Goal: Contribute content

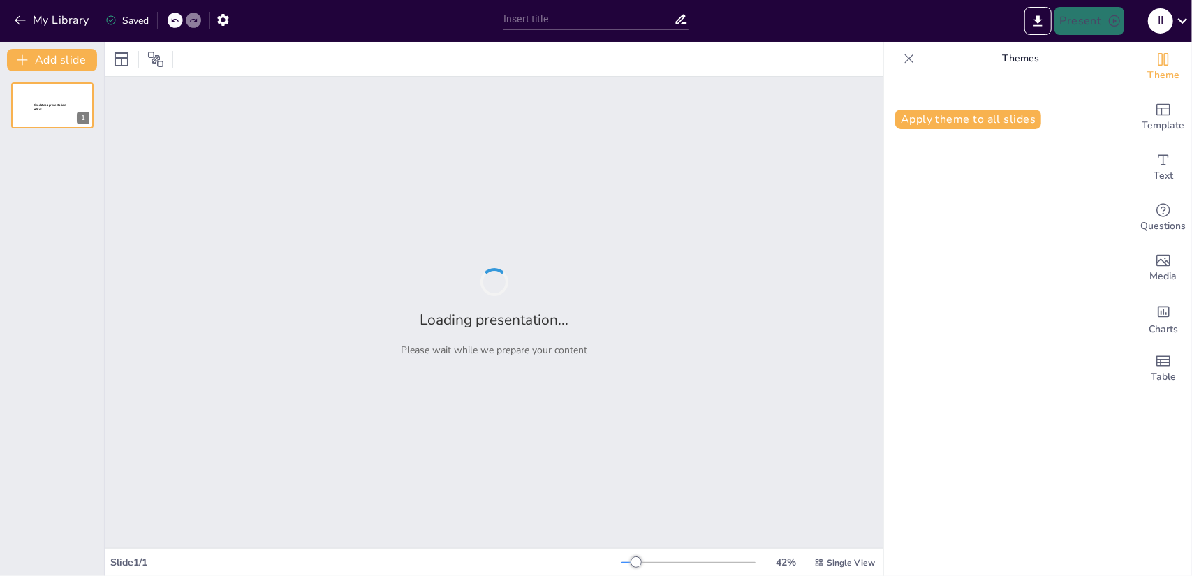
type input "Основы подъемной силы и ее влияние на летательные аппараты"
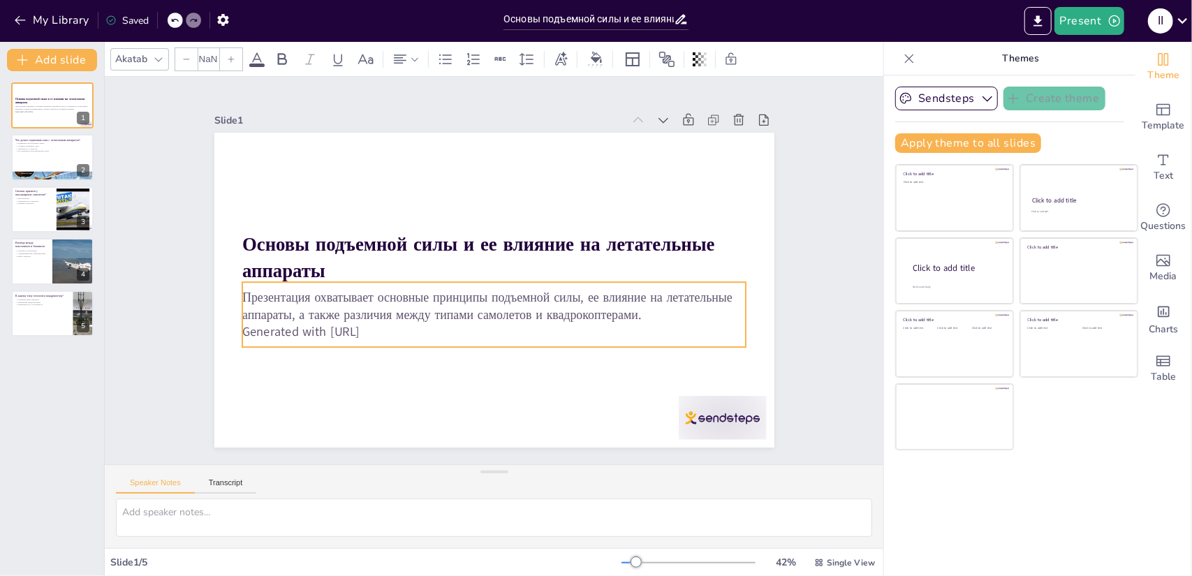
type input "32"
click at [388, 329] on p "Generated with [URL]" at bounding box center [458, 320] width 418 height 310
click at [440, 325] on p "Generated with [URL]" at bounding box center [550, 245] width 221 height 467
click at [390, 325] on p "Generated with [URL]" at bounding box center [444, 306] width 310 height 417
click at [388, 327] on p "Generated with [URL]" at bounding box center [453, 316] width 386 height 350
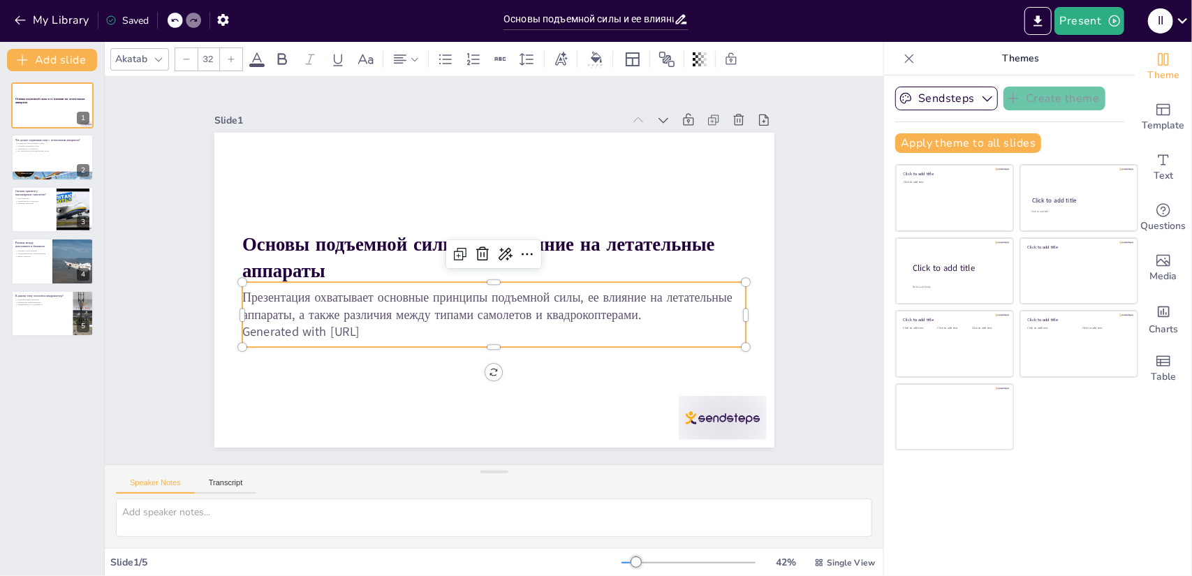
click at [398, 327] on p "Generated with [URL]" at bounding box center [433, 264] width 70 height 503
click at [388, 327] on p "Generated with [URL]" at bounding box center [448, 312] width 350 height 386
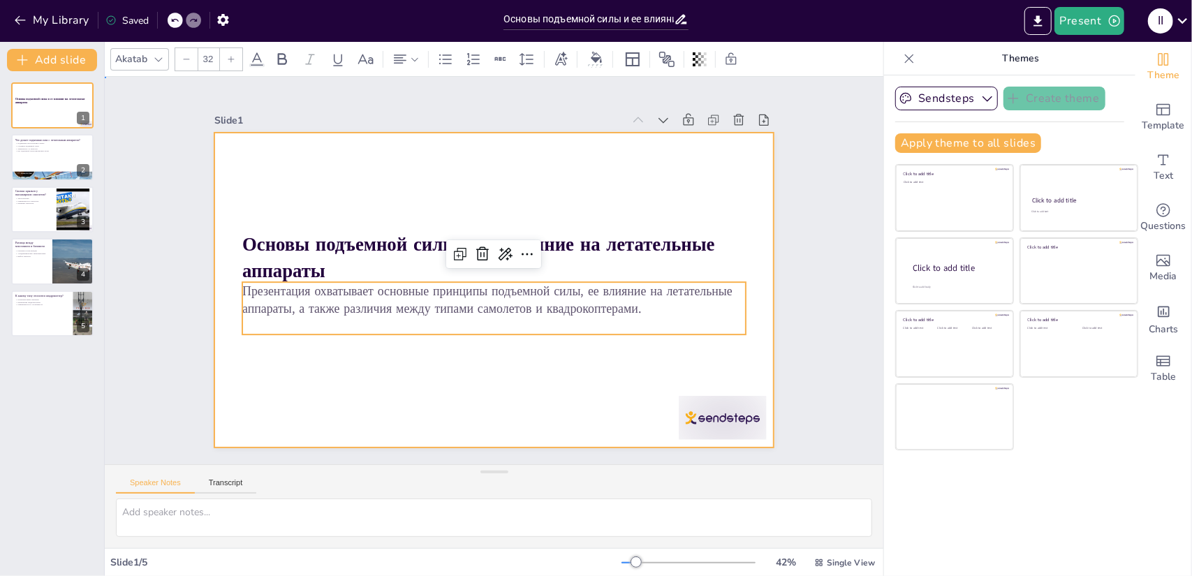
click at [319, 387] on div at bounding box center [481, 285] width 627 height 609
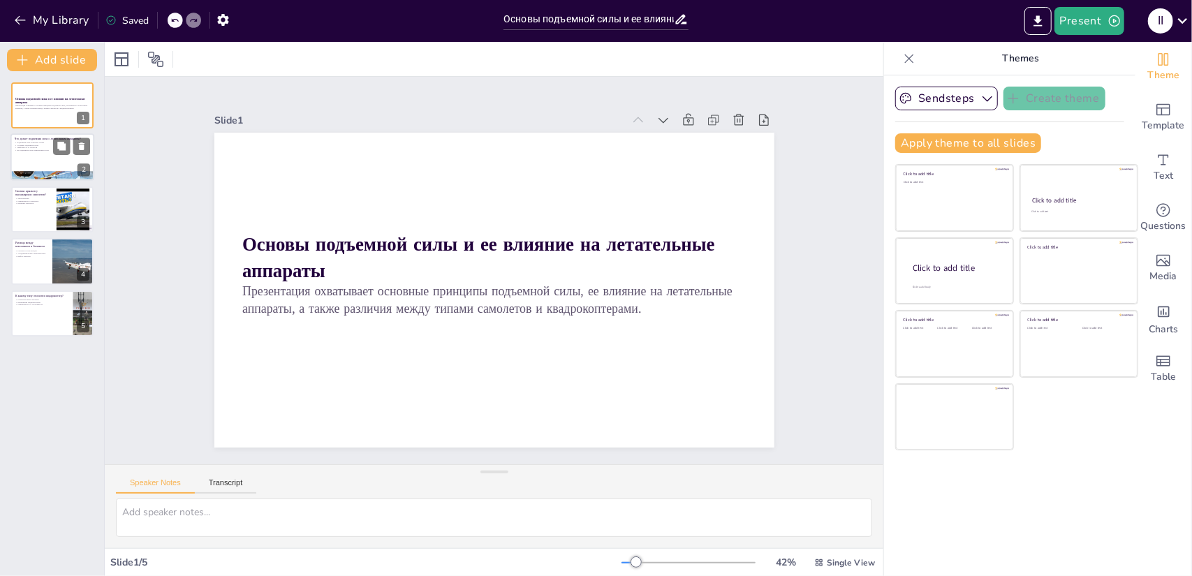
click at [59, 163] on div at bounding box center [52, 157] width 84 height 47
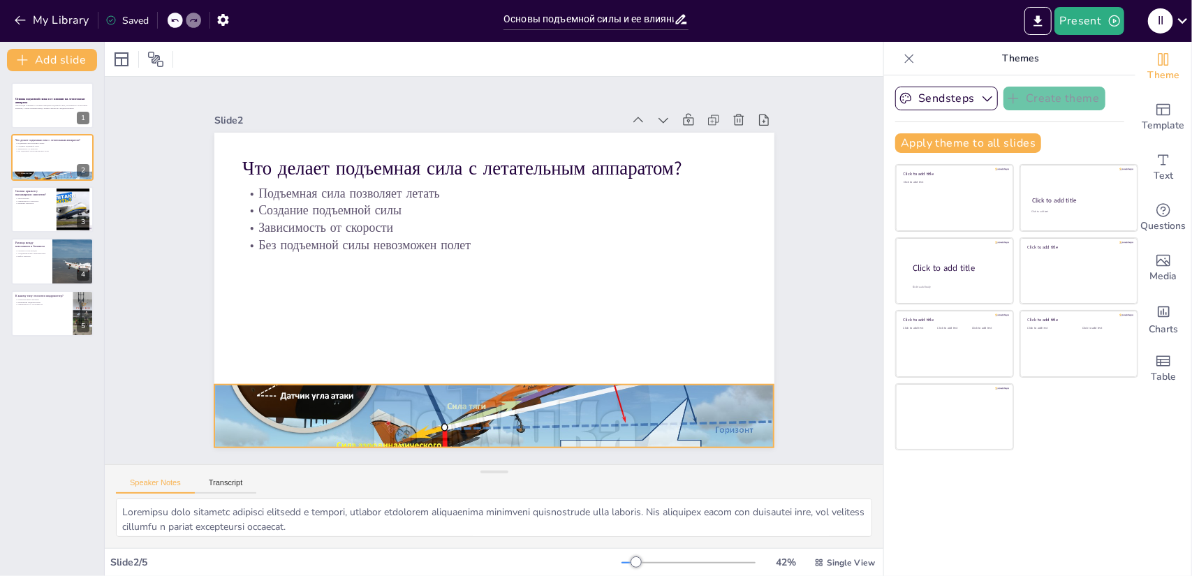
click at [366, 401] on div at bounding box center [434, 403] width 639 height 515
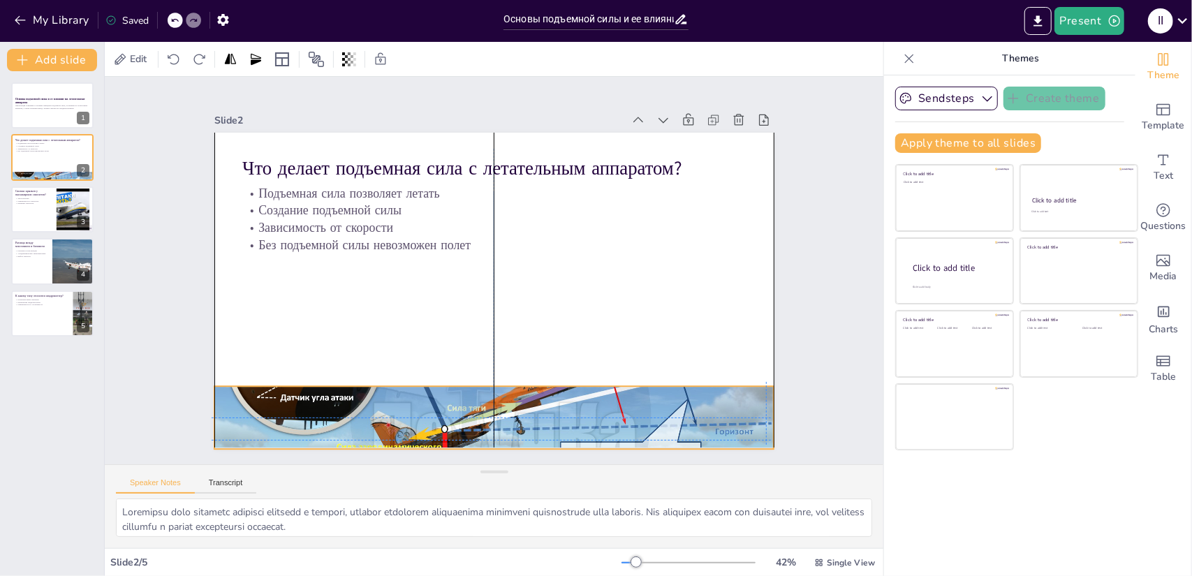
click at [371, 386] on div at bounding box center [366, 344] width 553 height 642
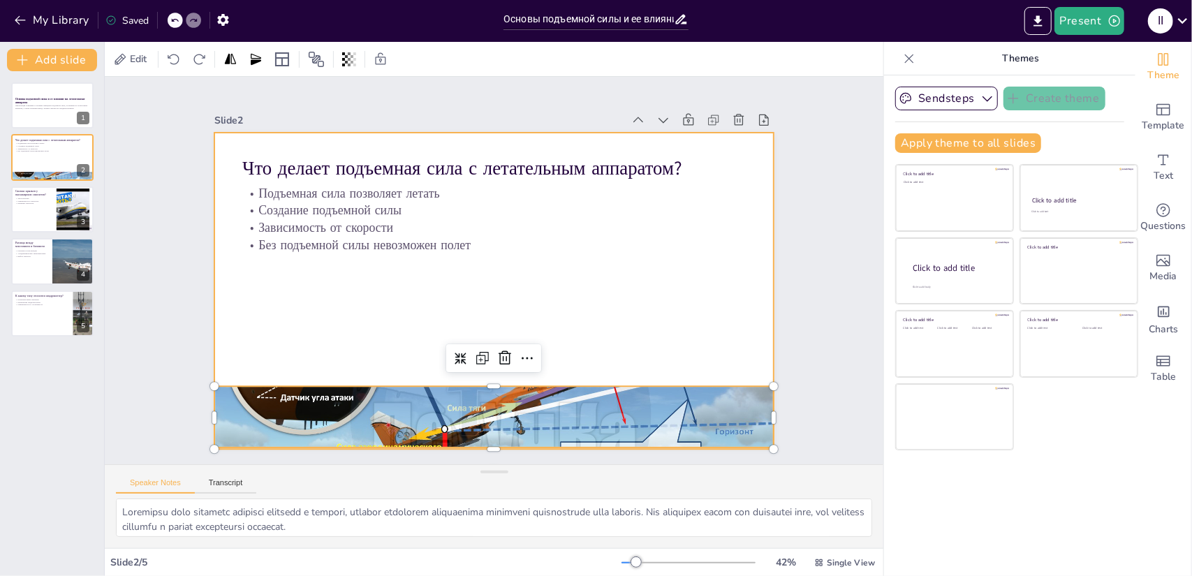
click at [319, 353] on div at bounding box center [474, 271] width 315 height 560
click at [486, 385] on div at bounding box center [494, 417] width 560 height 315
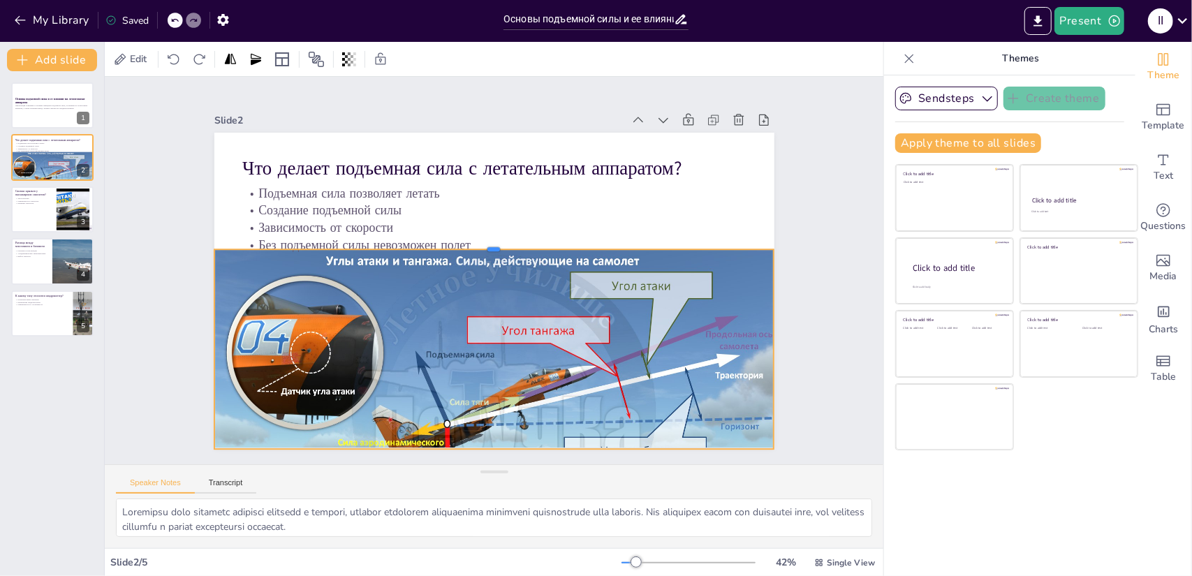
drag, startPoint x: 484, startPoint y: 379, endPoint x: 438, endPoint y: 242, distance: 144.6
click at [438, 242] on div at bounding box center [507, 248] width 490 height 290
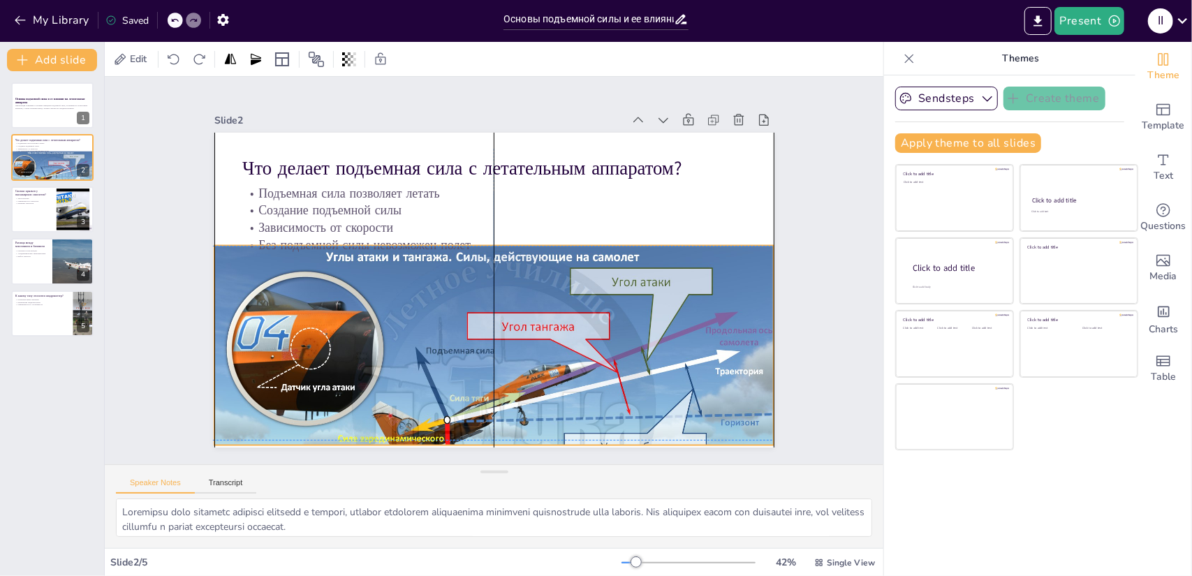
drag, startPoint x: 660, startPoint y: 251, endPoint x: 659, endPoint y: 241, distance: 9.9
click at [514, 241] on div "Что делает подъемная сила с летательным аппаратом? Подъемная сила позволяет лет…" at bounding box center [375, 339] width 280 height 484
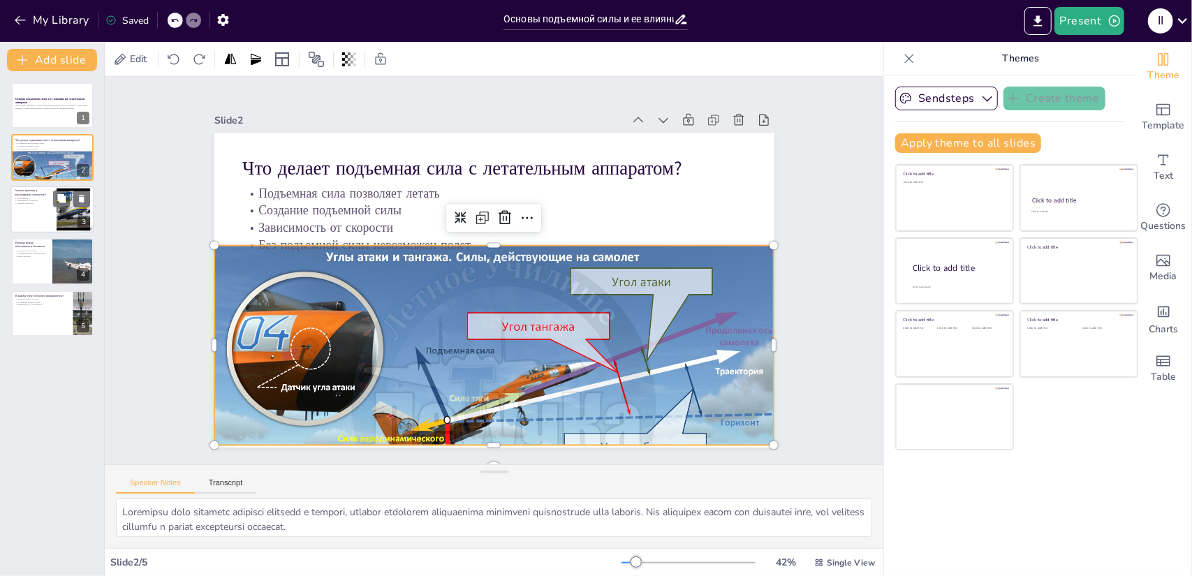
click at [68, 222] on div at bounding box center [73, 209] width 75 height 43
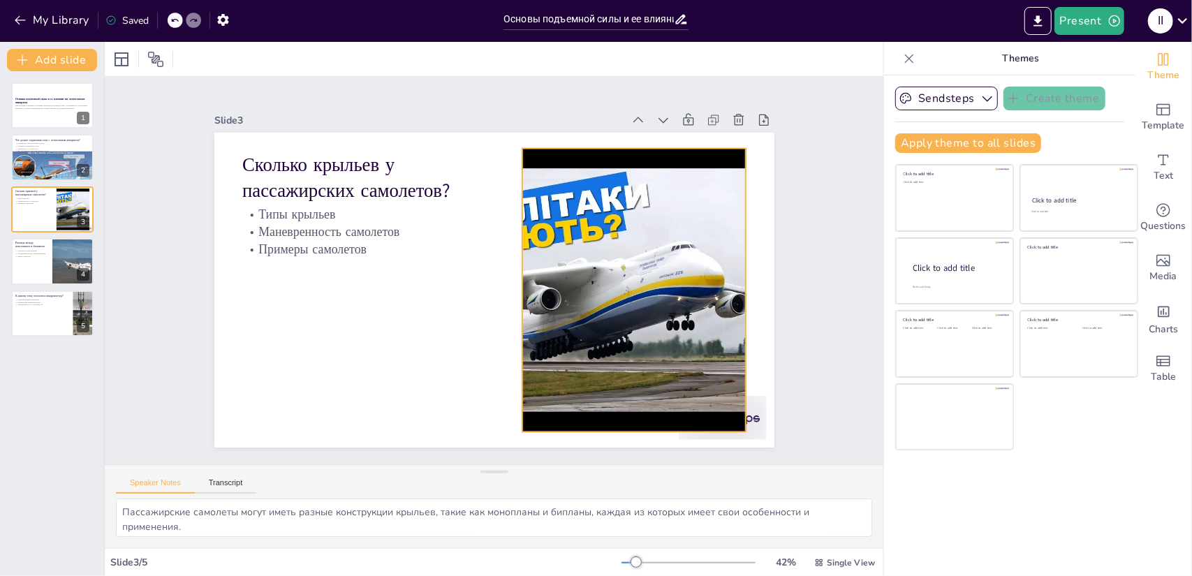
click at [517, 282] on div at bounding box center [518, 409] width 425 height 567
click at [508, 284] on div at bounding box center [354, 250] width 504 height 283
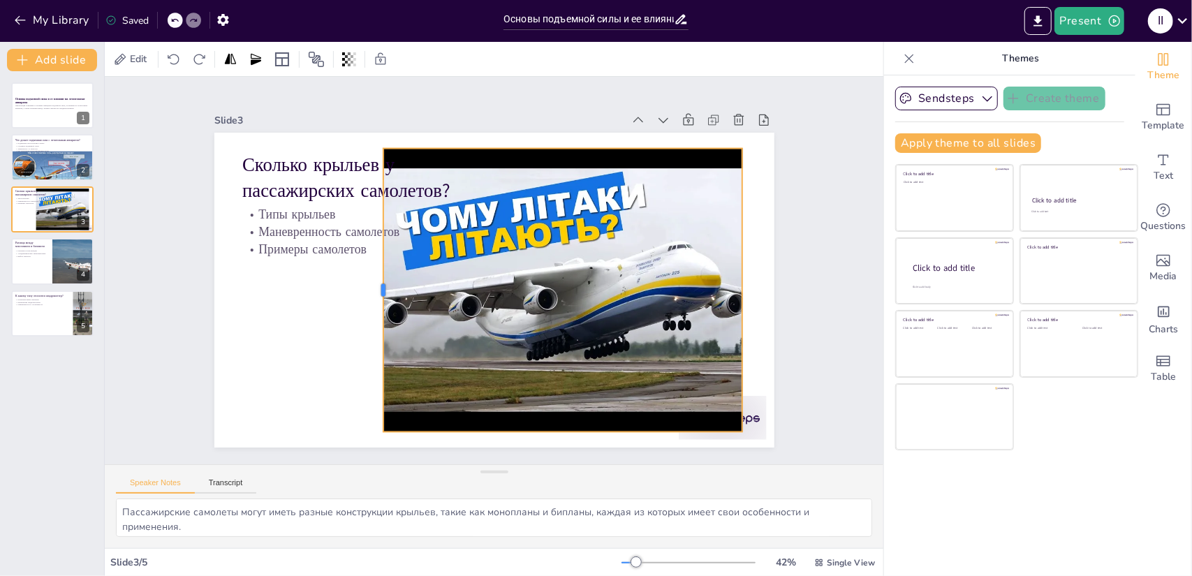
drag, startPoint x: 506, startPoint y: 283, endPoint x: 371, endPoint y: 262, distance: 137.0
click at [392, 219] on div at bounding box center [523, 157] width 263 height 126
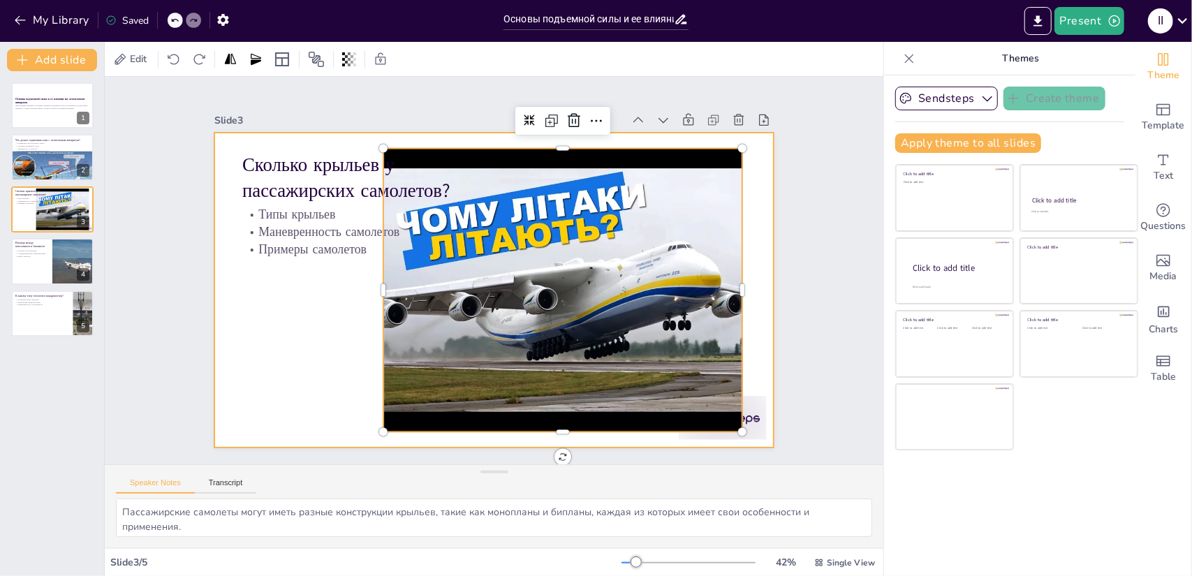
click at [334, 265] on div at bounding box center [482, 286] width 638 height 584
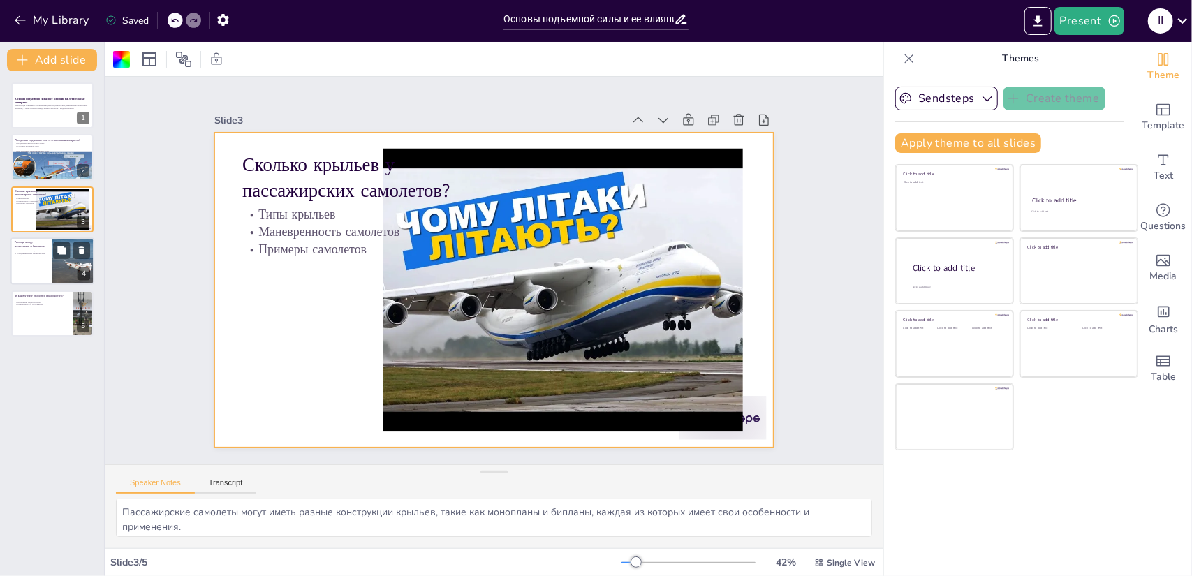
click at [42, 260] on div at bounding box center [52, 260] width 84 height 47
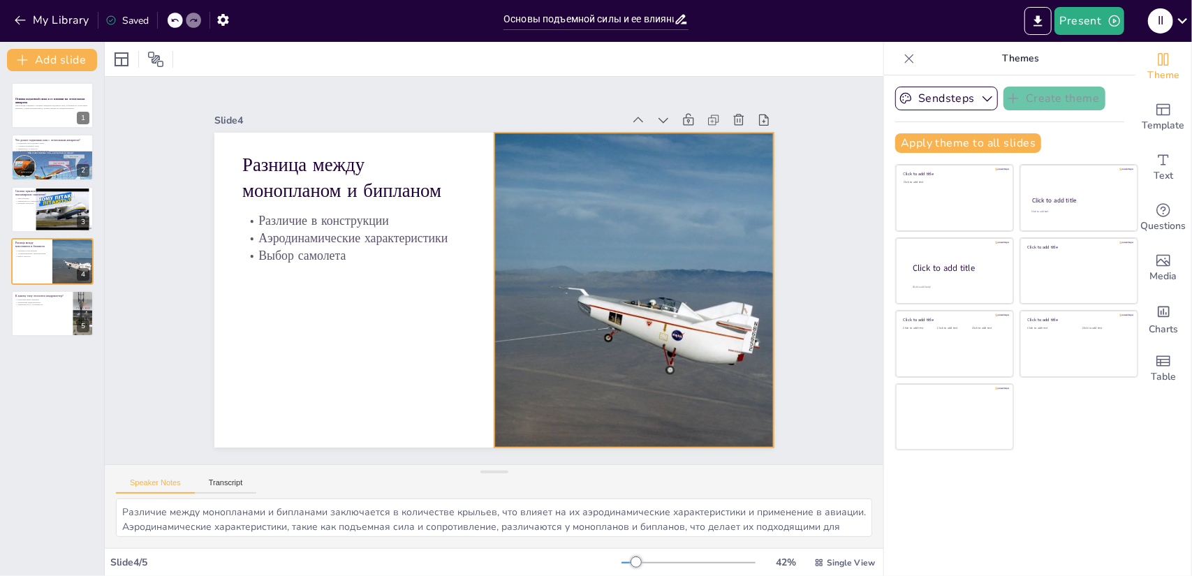
click at [561, 287] on div at bounding box center [605, 358] width 498 height 470
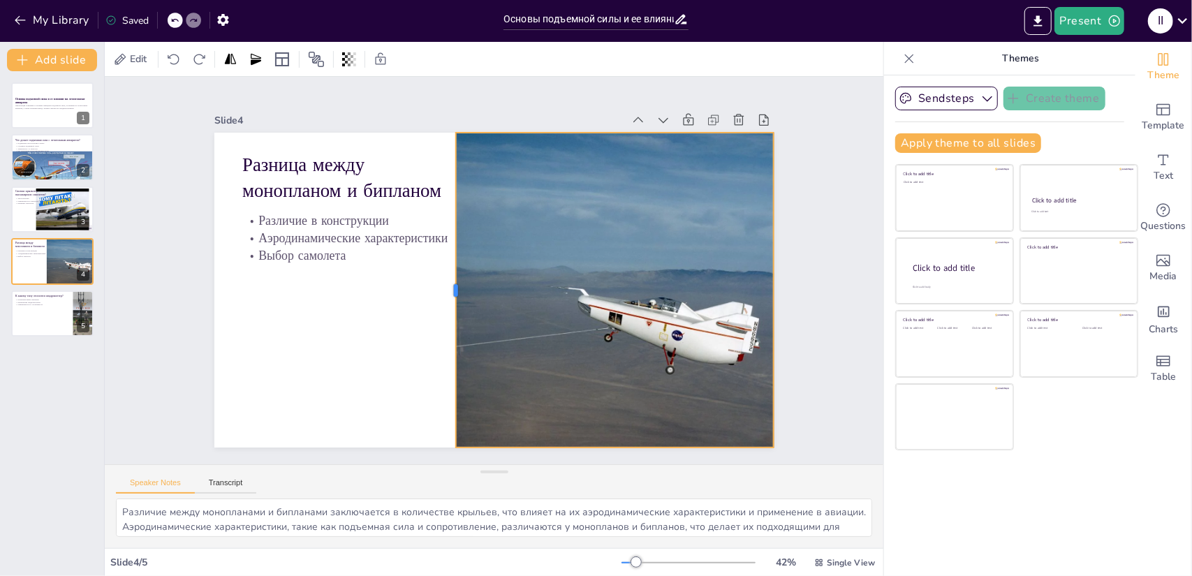
drag, startPoint x: 478, startPoint y: 284, endPoint x: 440, endPoint y: 283, distance: 38.4
click at [444, 283] on div at bounding box center [541, 280] width 194 height 261
click at [71, 303] on div at bounding box center [71, 302] width 37 height 17
type textarea "Квадрокоптеры относятся к мультироторным летательным аппаратам, что позволяет и…"
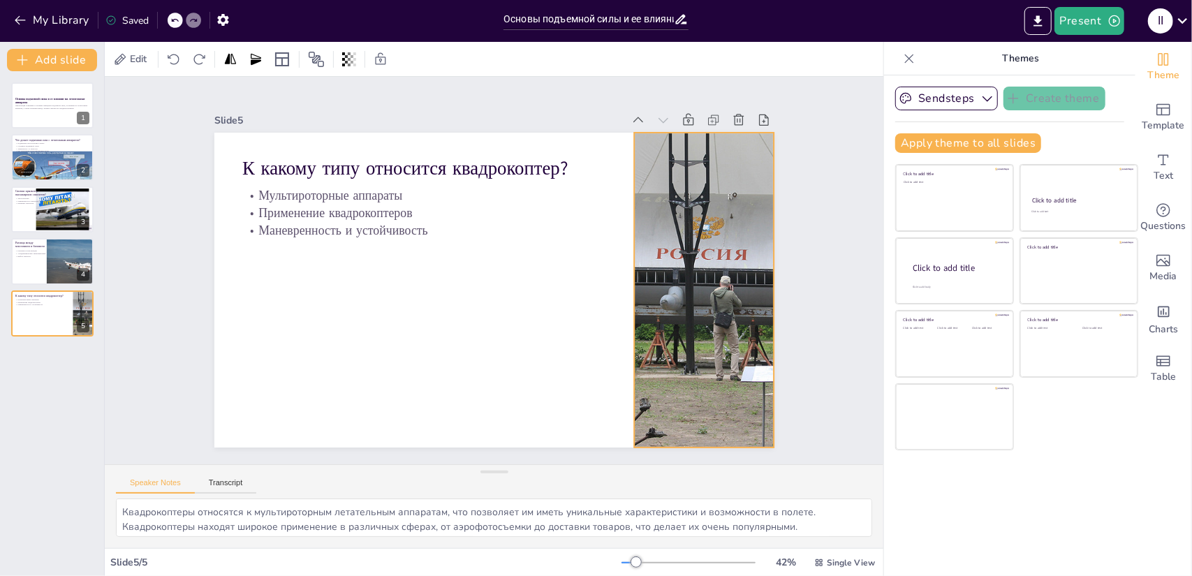
click at [669, 304] on div at bounding box center [426, 71] width 485 height 572
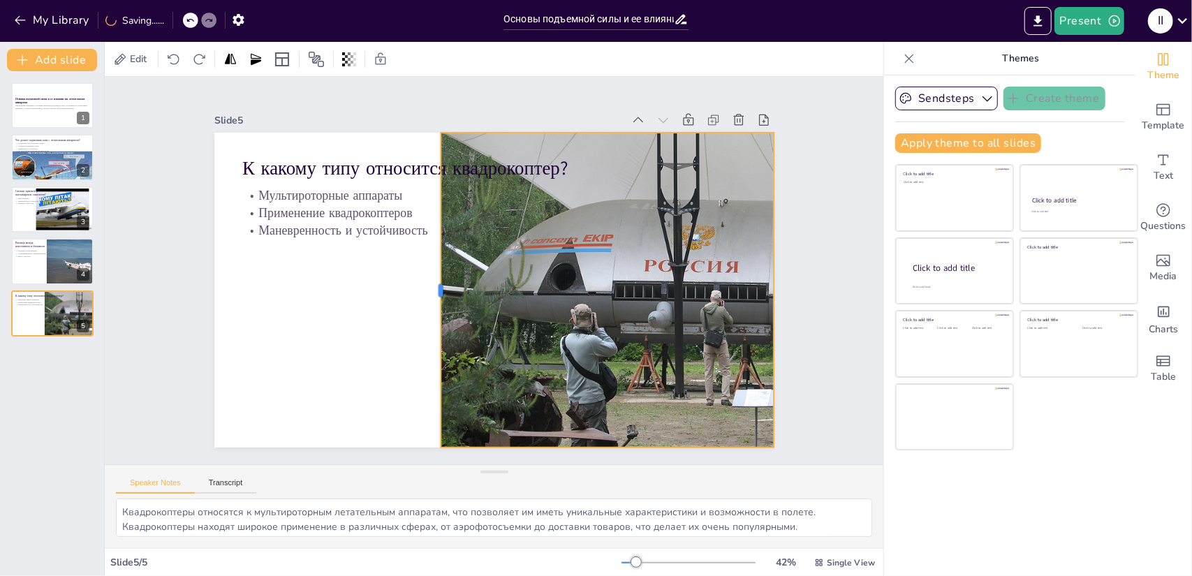
drag, startPoint x: 622, startPoint y: 285, endPoint x: 434, endPoint y: 279, distance: 187.9
click at [434, 279] on div at bounding box center [452, 225] width 292 height 138
